Goal: Information Seeking & Learning: Learn about a topic

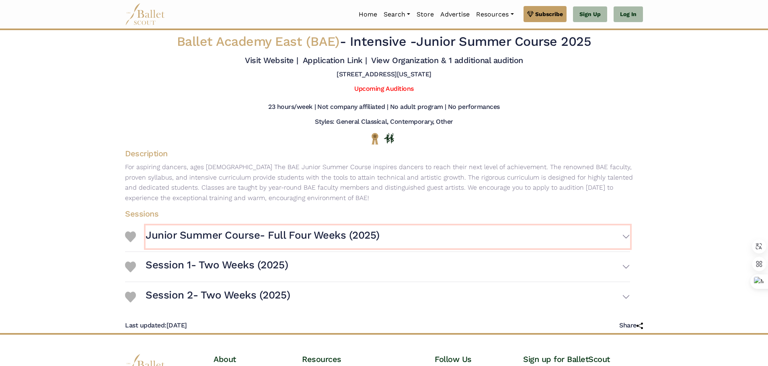
click at [617, 234] on button "Junior Summer Course- Full Four Weeks (2025)" at bounding box center [387, 236] width 484 height 23
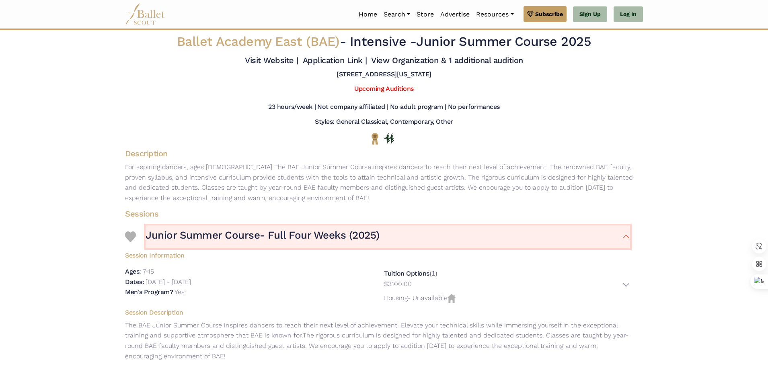
click at [618, 233] on button "Junior Summer Course- Full Four Weeks (2025)" at bounding box center [387, 236] width 484 height 23
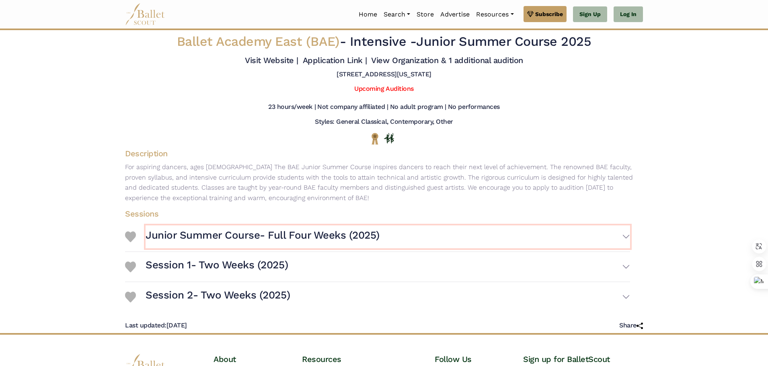
click at [618, 233] on button "Junior Summer Course- Full Four Weeks (2025)" at bounding box center [387, 236] width 484 height 23
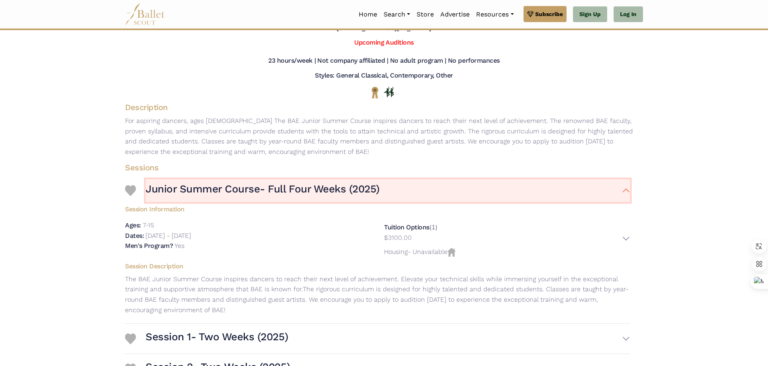
scroll to position [40, 0]
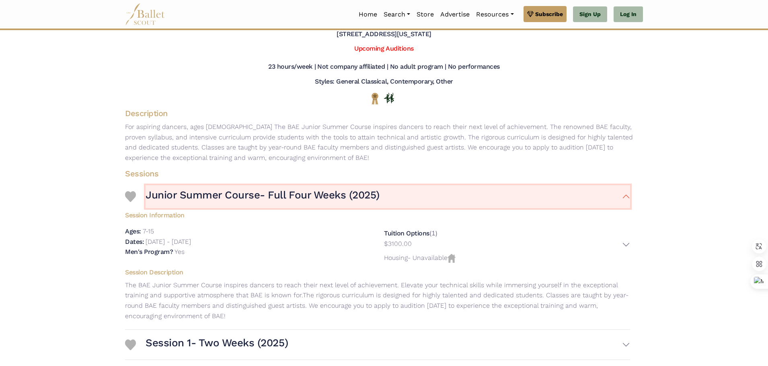
click at [624, 201] on button "Junior Summer Course- Full Four Weeks (2025)" at bounding box center [387, 196] width 484 height 23
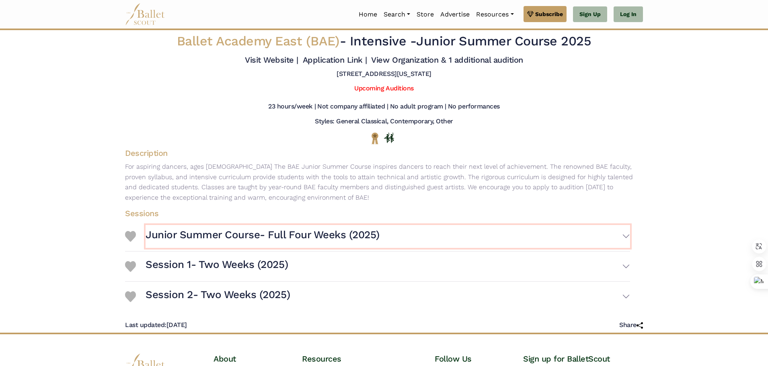
scroll to position [0, 0]
click at [390, 89] on link "Upcoming Auditions" at bounding box center [383, 89] width 59 height 8
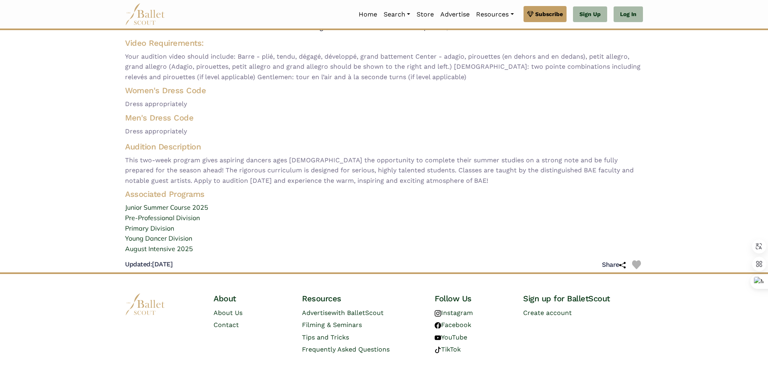
scroll to position [80, 0]
